Goal: Information Seeking & Learning: Learn about a topic

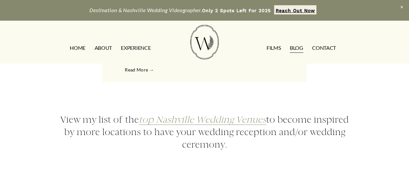
scroll to position [1197, 0]
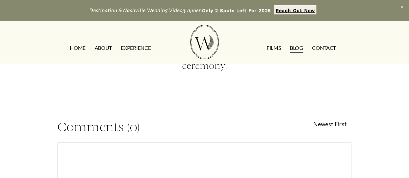
click at [105, 46] on link "ABOUT" at bounding box center [102, 48] width 17 height 10
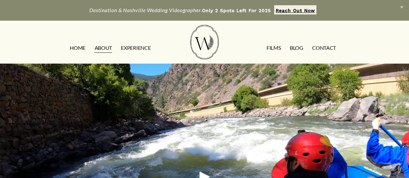
scroll to position [874, 0]
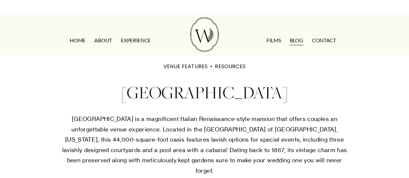
scroll to position [1197, 0]
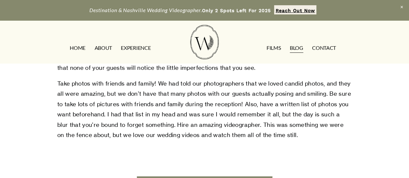
scroll to position [2040, 0]
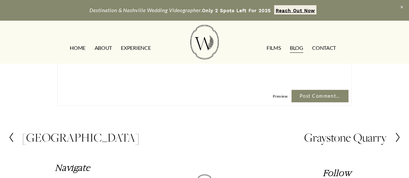
scroll to position [1299, 0]
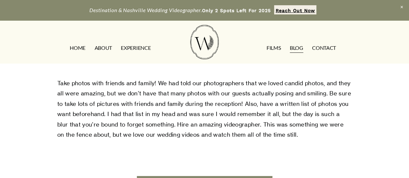
scroll to position [2040, 0]
